Goal: Book appointment/travel/reservation

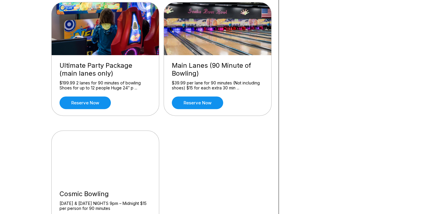
scroll to position [205, 0]
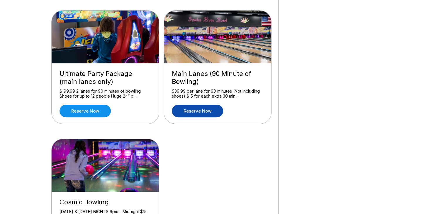
click at [207, 112] on link "Reserve now" at bounding box center [197, 111] width 51 height 13
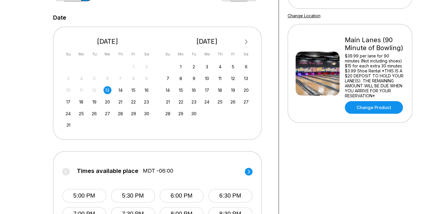
scroll to position [117, 0]
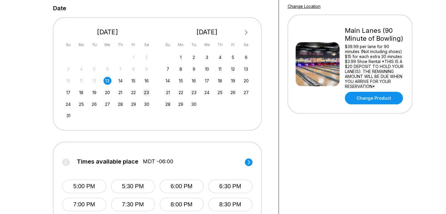
click at [145, 91] on div "23" at bounding box center [147, 93] width 8 height 8
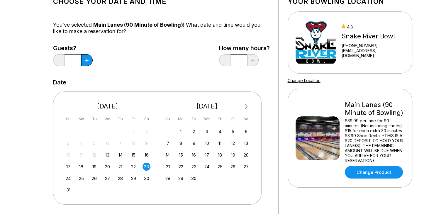
scroll to position [29, 0]
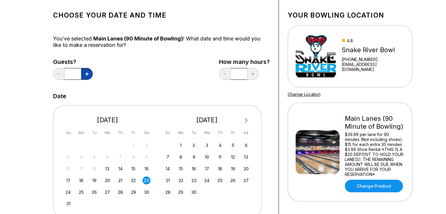
click at [87, 75] on icon at bounding box center [86, 73] width 3 height 3
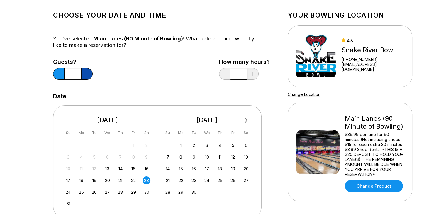
click at [87, 75] on icon at bounding box center [86, 73] width 3 height 3
type input "*"
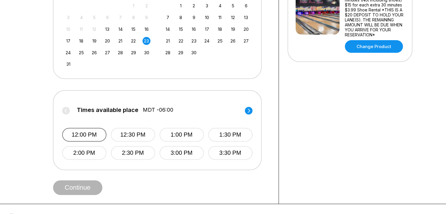
scroll to position [205, 0]
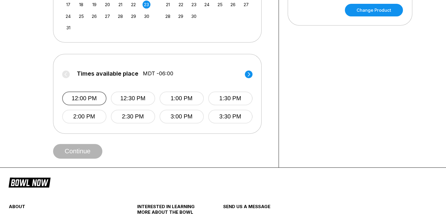
click at [93, 96] on button "12:00 PM" at bounding box center [84, 99] width 44 height 14
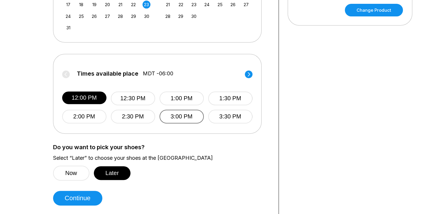
click at [167, 118] on button "3:00 PM" at bounding box center [182, 117] width 44 height 14
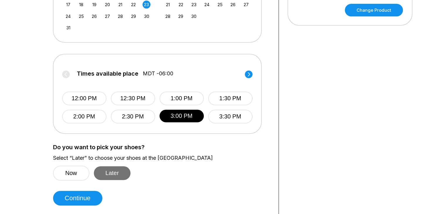
click at [110, 173] on button "Later" at bounding box center [112, 173] width 37 height 14
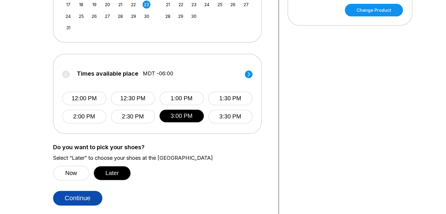
click at [80, 197] on button "Continue" at bounding box center [77, 198] width 49 height 15
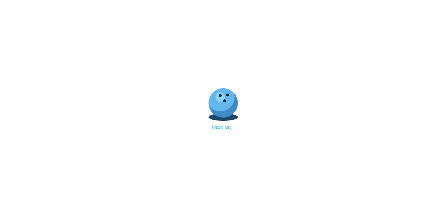
select select "**"
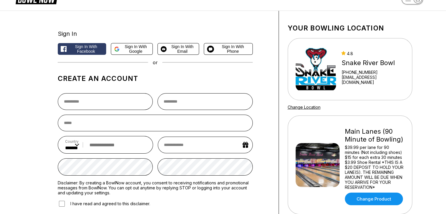
scroll to position [0, 0]
